Goal: Find specific page/section: Find specific page/section

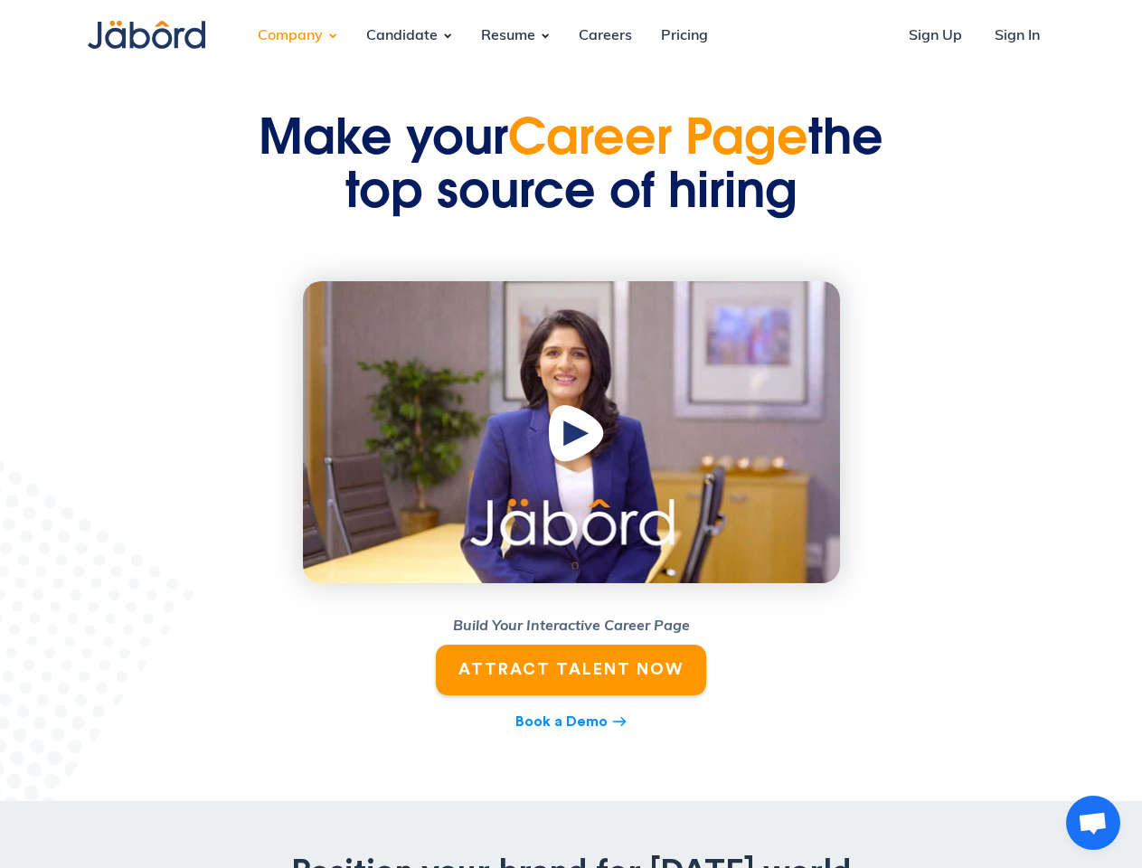
click at [290, 36] on div "Company" at bounding box center [290, 36] width 94 height 49
click at [401, 36] on div "Candidate" at bounding box center [402, 36] width 100 height 49
click at [507, 36] on div "Resume" at bounding box center [508, 36] width 83 height 49
click at [571, 432] on img "open lightbox" at bounding box center [578, 437] width 69 height 71
click at [1093, 823] on span "Open chat" at bounding box center [1093, 824] width 30 height 25
